Goal: Transaction & Acquisition: Purchase product/service

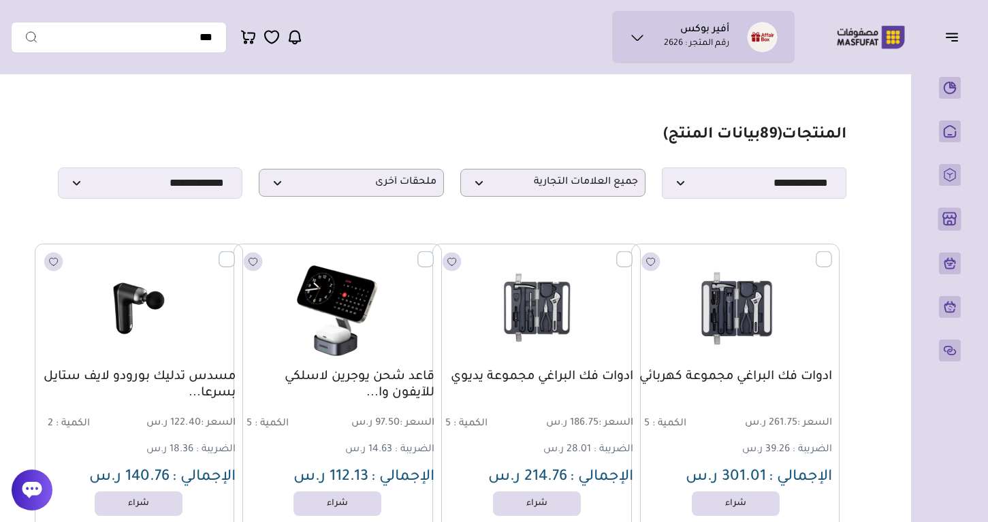
select select "*"
click at [691, 131] on span "( 89 بيانات المنتج)" at bounding box center [722, 135] width 118 height 16
click at [710, 127] on span "( 89 بيانات المنتج)" at bounding box center [722, 135] width 118 height 16
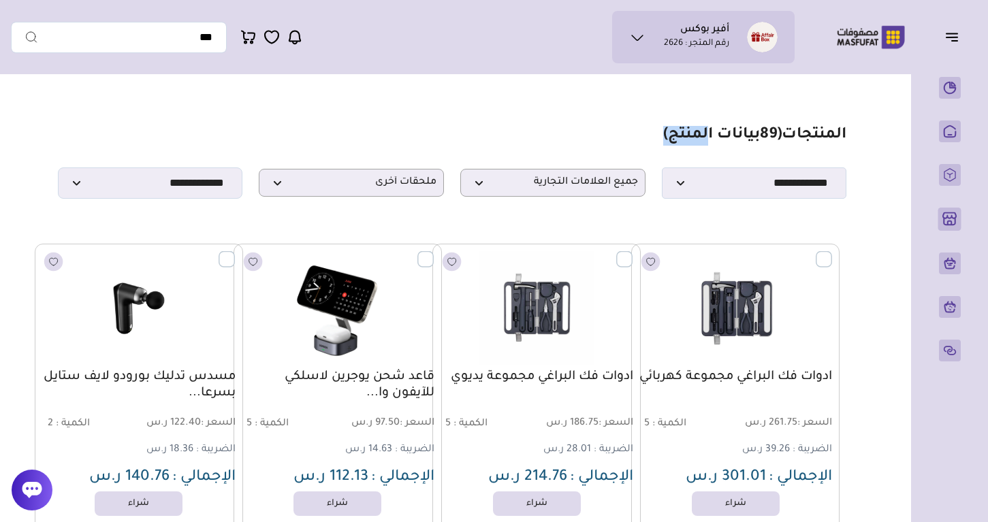
click at [710, 127] on span "( 89 بيانات المنتج)" at bounding box center [722, 135] width 118 height 16
click at [595, 126] on section "**********" at bounding box center [452, 162] width 789 height 73
click at [693, 130] on span "( 89 بيانات المنتج)" at bounding box center [722, 135] width 118 height 16
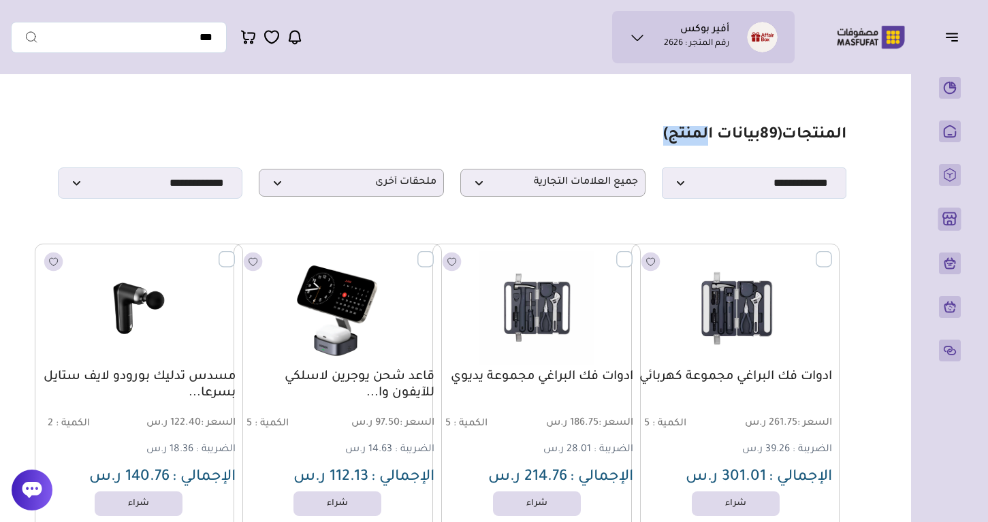
click at [693, 130] on span "( 89 بيانات المنتج)" at bounding box center [722, 135] width 118 height 16
click at [603, 130] on section "**********" at bounding box center [452, 162] width 789 height 73
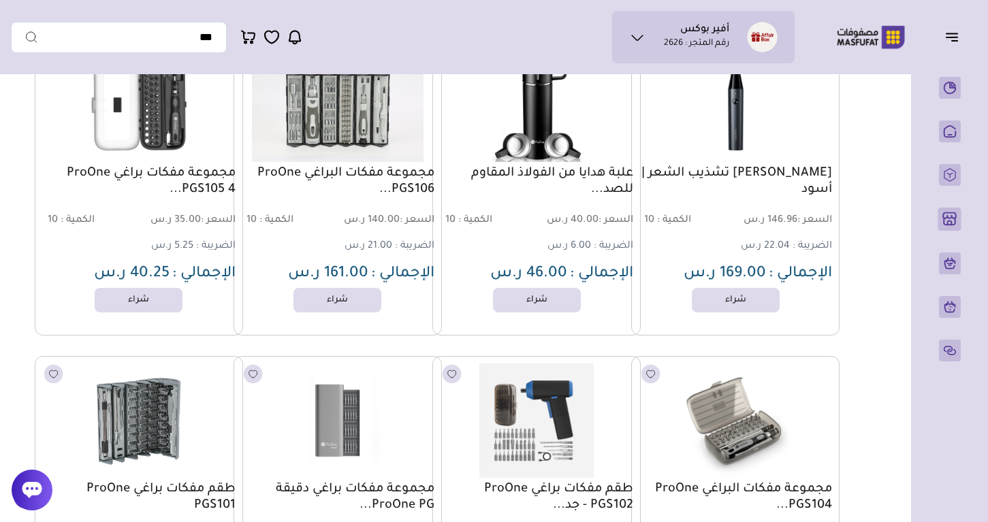
scroll to position [1737, 0]
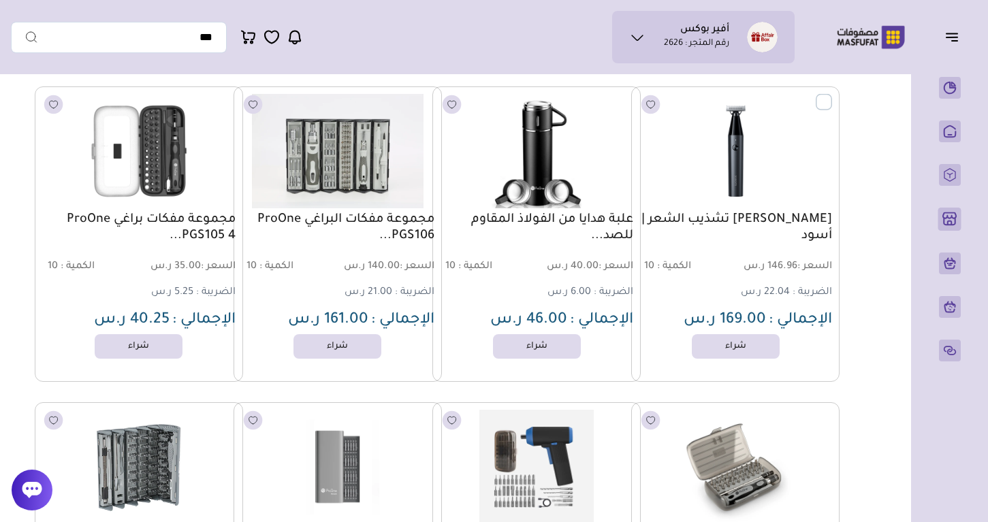
click at [636, 221] on div "علبة هدايا من الفولاذ المقاوم للصد... السعر : 40.00 ر.س الكمية : 10 الضريبة : 6…" at bounding box center [536, 234] width 208 height 296
click at [636, 224] on div "علبة هدايا من الفولاذ المقاوم للصد... السعر : 40.00 ر.س الكمية : 10 الضريبة : 6…" at bounding box center [536, 234] width 208 height 296
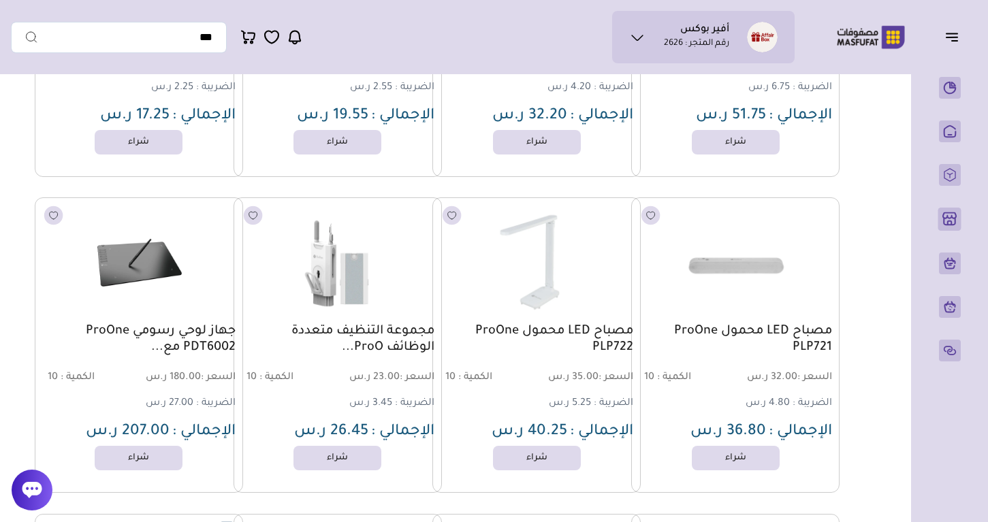
scroll to position [2573, 0]
click at [544, 307] on img at bounding box center [536, 264] width 211 height 126
